Goal: Obtain resource: Download file/media

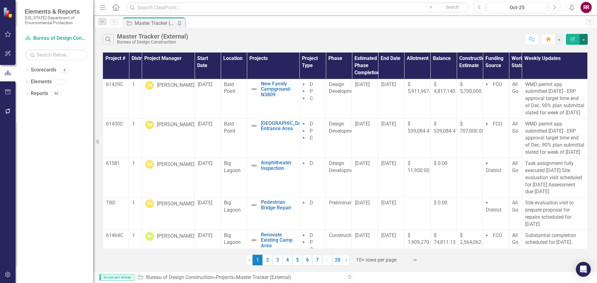
click at [584, 39] on button "button" at bounding box center [583, 39] width 8 height 11
click at [313, 29] on div "Search Master Tracker (External) Bureau of Design Construction Comment Home Edi…" at bounding box center [345, 38] width 504 height 20
click at [105, 42] on button "Search" at bounding box center [108, 39] width 11 height 11
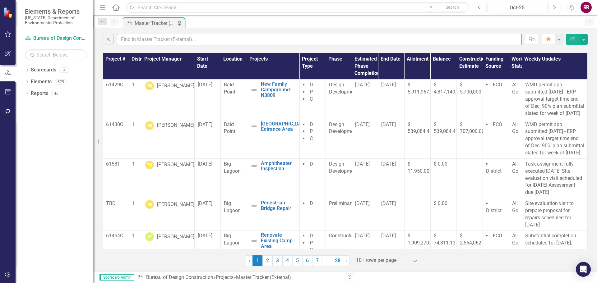
click at [163, 40] on input "text" at bounding box center [319, 40] width 405 height 12
type input "[PERSON_NAME]"
click at [171, 39] on input "[PERSON_NAME]" at bounding box center [319, 40] width 405 height 12
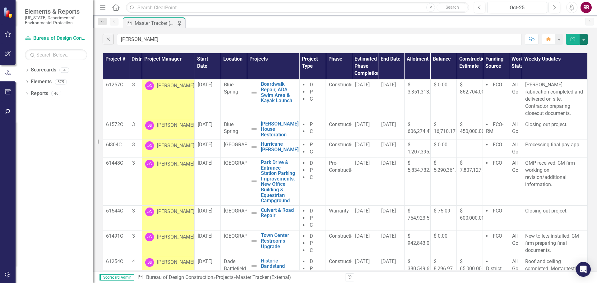
click at [585, 39] on button "button" at bounding box center [583, 39] width 8 height 11
click at [570, 63] on link "PDF Export to PDF" at bounding box center [562, 64] width 49 height 12
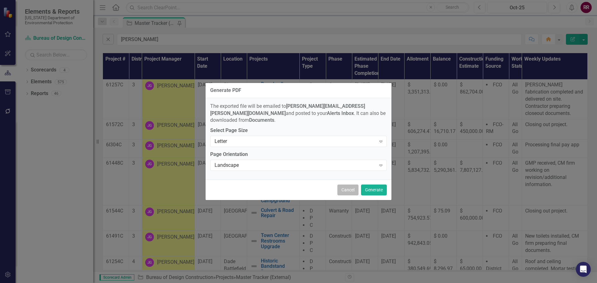
click at [350, 186] on button "Cancel" at bounding box center [347, 190] width 21 height 11
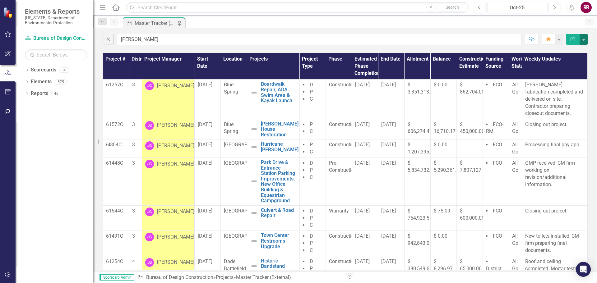
click at [584, 41] on button "button" at bounding box center [583, 39] width 8 height 11
click at [571, 77] on link "Excel Export to Excel" at bounding box center [562, 75] width 49 height 12
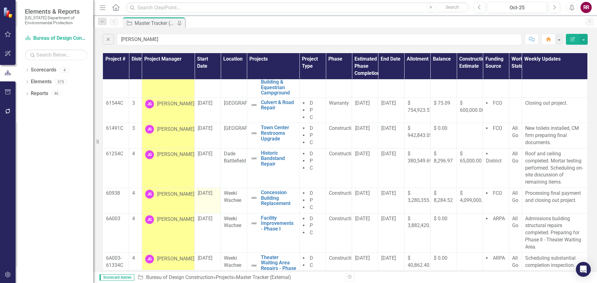
scroll to position [114, 0]
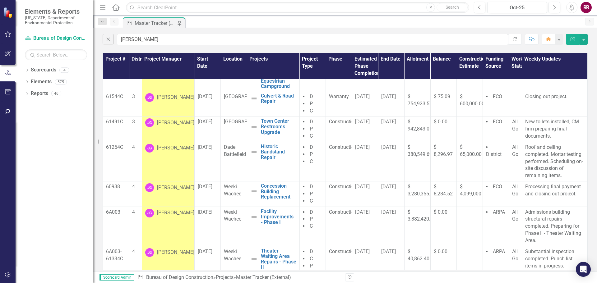
click at [207, 47] on div "Close [PERSON_NAME] Refresh Comment Home Edit Report" at bounding box center [345, 38] width 504 height 21
